Goal: Task Accomplishment & Management: Use online tool/utility

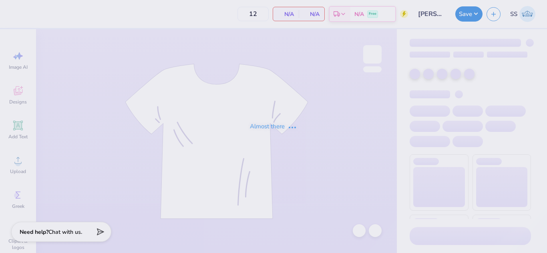
type input "[PERSON_NAME] : [US_STATE] Tech"
type input "24"
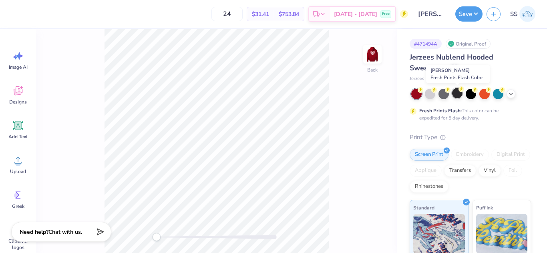
click at [456, 94] on div at bounding box center [457, 93] width 10 height 10
click at [460, 94] on div at bounding box center [457, 93] width 10 height 10
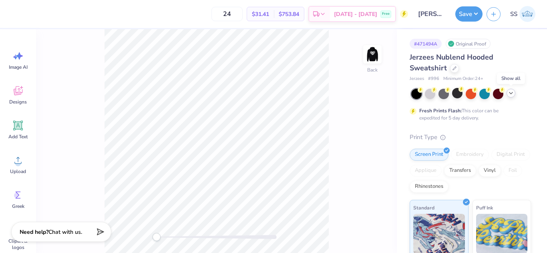
click at [510, 92] on icon at bounding box center [511, 93] width 6 height 6
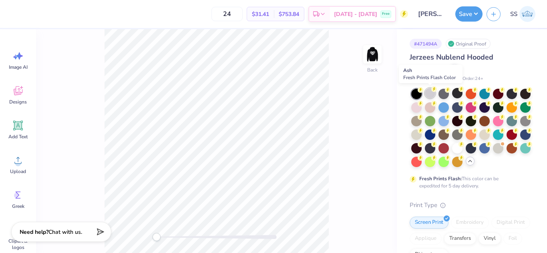
click at [430, 93] on div at bounding box center [430, 93] width 10 height 10
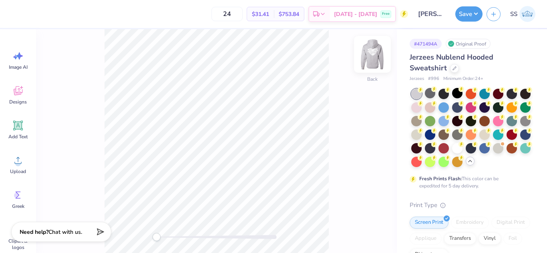
click at [374, 58] on img at bounding box center [372, 54] width 32 height 32
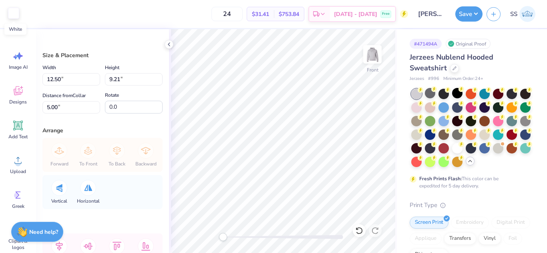
click at [10, 12] on div at bounding box center [13, 13] width 11 height 11
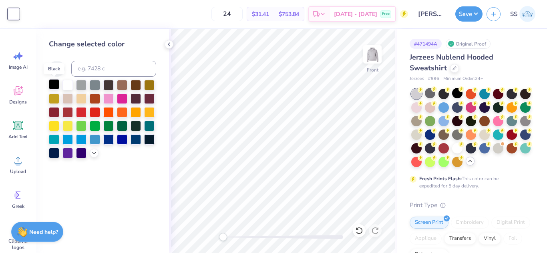
click at [54, 82] on div at bounding box center [54, 84] width 10 height 10
click at [169, 53] on div "Front" at bounding box center [283, 141] width 228 height 224
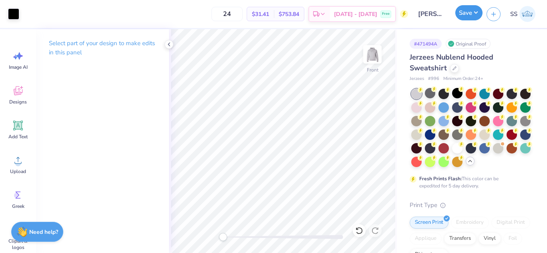
click at [457, 9] on button "Save" at bounding box center [468, 12] width 27 height 15
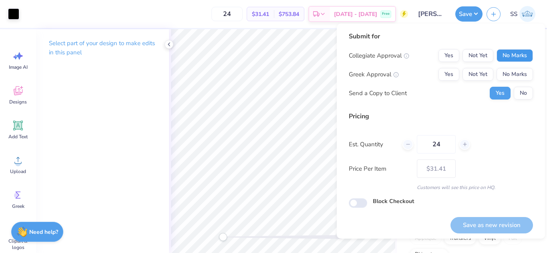
click at [507, 59] on button "No Marks" at bounding box center [514, 55] width 36 height 13
click at [510, 71] on button "No Marks" at bounding box center [514, 74] width 36 height 13
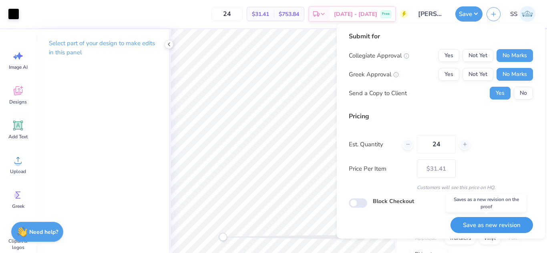
click at [497, 219] on button "Save as new revision" at bounding box center [491, 225] width 82 height 16
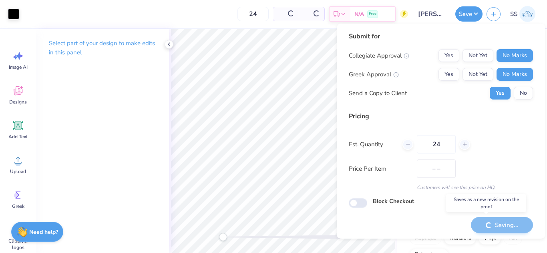
type input "$31.41"
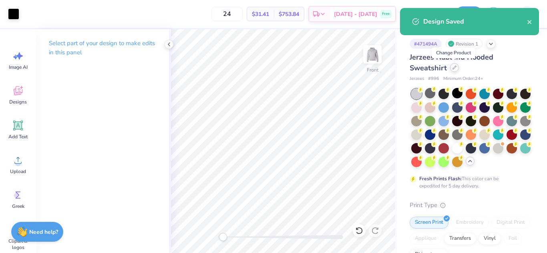
click at [452, 68] on icon at bounding box center [454, 68] width 4 height 4
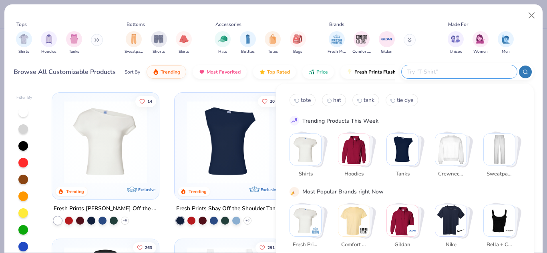
click at [457, 69] on input "text" at bounding box center [458, 71] width 105 height 9
type input "sweatpant"
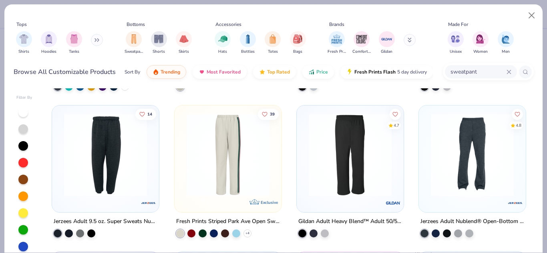
scroll to position [288, 0]
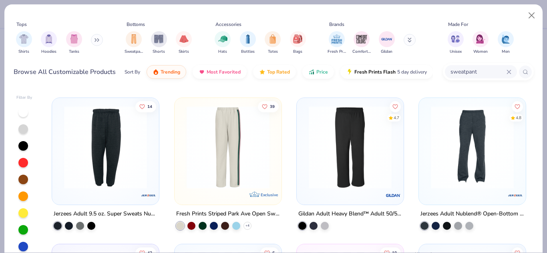
click at [481, 167] on img at bounding box center [472, 147] width 91 height 83
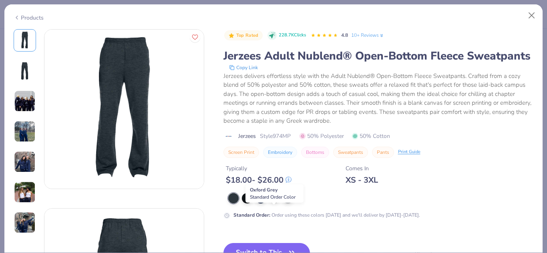
click at [275, 203] on div at bounding box center [274, 198] width 10 height 10
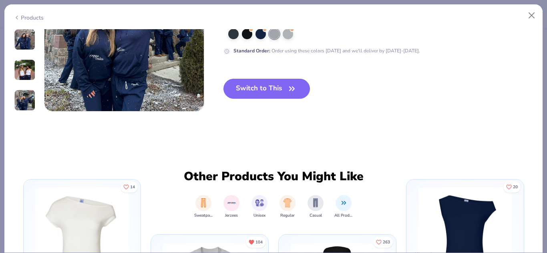
scroll to position [1158, 0]
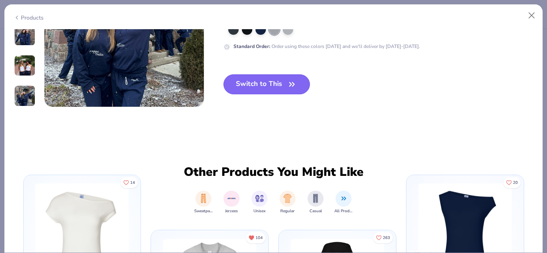
click at [274, 78] on button "Switch to This" at bounding box center [266, 84] width 87 height 20
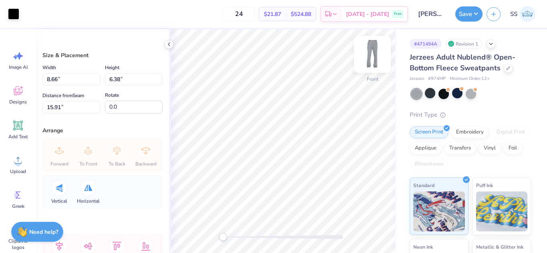
click at [373, 50] on img at bounding box center [372, 54] width 32 height 32
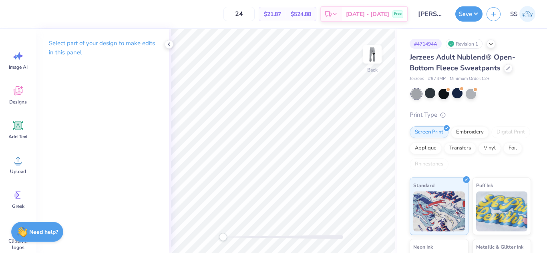
click at [373, 50] on img at bounding box center [372, 54] width 16 height 16
click at [370, 56] on img at bounding box center [372, 54] width 32 height 32
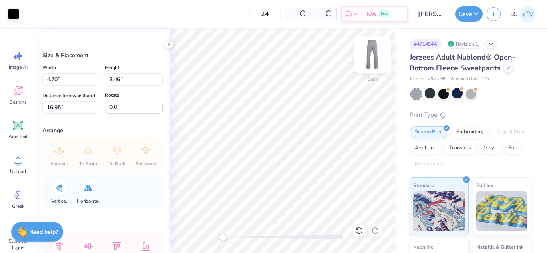
type input "4.70"
type input "3.46"
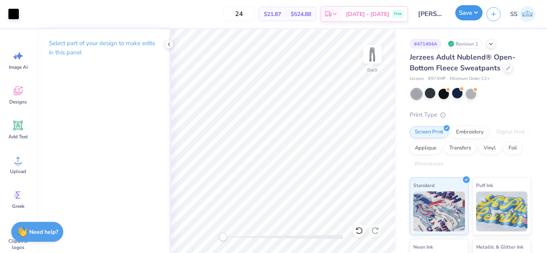
click at [463, 10] on button "Save" at bounding box center [468, 12] width 27 height 15
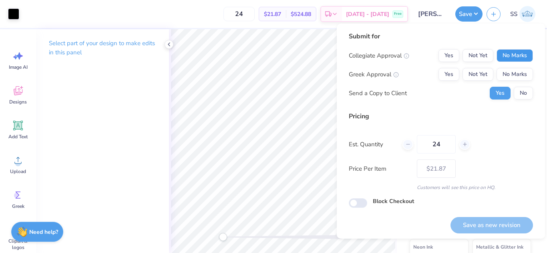
click at [508, 51] on button "No Marks" at bounding box center [514, 55] width 36 height 13
click at [508, 71] on button "No Marks" at bounding box center [514, 74] width 36 height 13
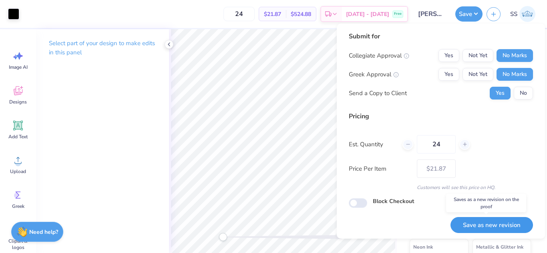
click at [484, 225] on button "Save as new revision" at bounding box center [491, 225] width 82 height 16
type input "$21.87"
